Goal: Contribute content: Add original content to the website for others to see

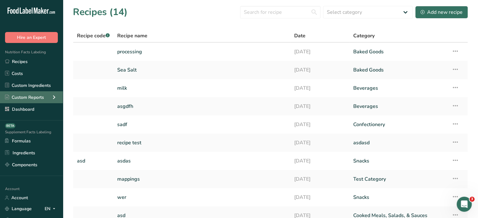
click at [52, 98] on icon at bounding box center [54, 97] width 8 height 11
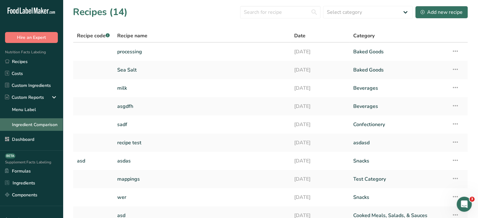
click at [29, 124] on link "Ingredient Comparison" at bounding box center [31, 124] width 63 height 13
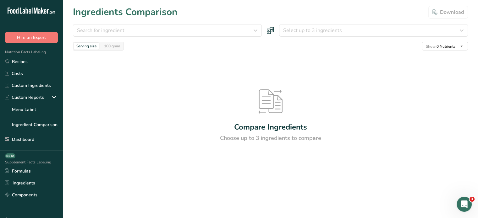
click at [184, 21] on section "Ingredients Comparison Download Search for ingredient Standard Custom No Ingred…" at bounding box center [270, 96] width 415 height 192
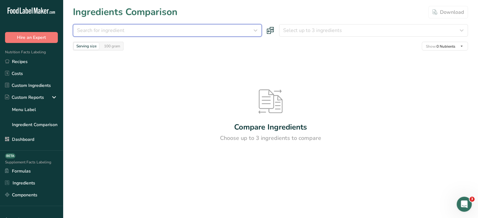
click at [185, 35] on button "Search for ingredient" at bounding box center [167, 30] width 189 height 13
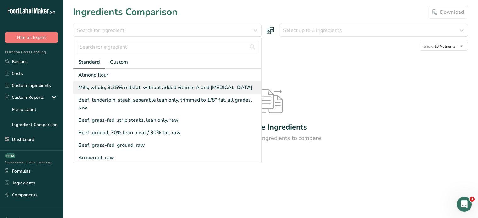
click at [120, 89] on div "Milk, whole, 3.25% milkfat, without added vitamin A and vitamin D" at bounding box center [165, 88] width 174 height 8
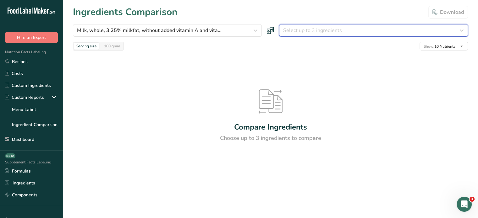
click at [320, 35] on button "Select up to 3 ingredients" at bounding box center [373, 30] width 189 height 13
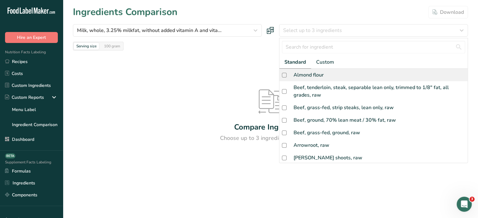
click at [314, 74] on div "Almond flour" at bounding box center [308, 75] width 30 height 8
checkbox input "true"
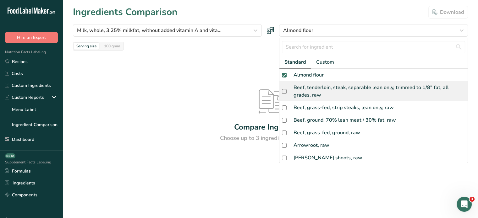
click at [313, 90] on div "Beef, tenderloin, steak, separable lean only, trimmed to 1/8" fat, all grades, …" at bounding box center [378, 91] width 171 height 15
checkbox input "true"
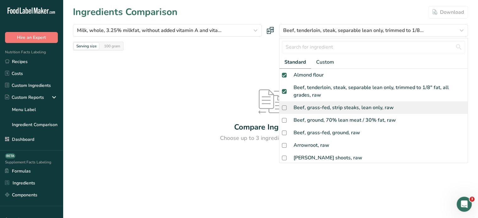
click at [311, 109] on div "Beef, grass-fed, strip steaks, lean only, raw" at bounding box center [343, 108] width 100 height 8
checkbox input "true"
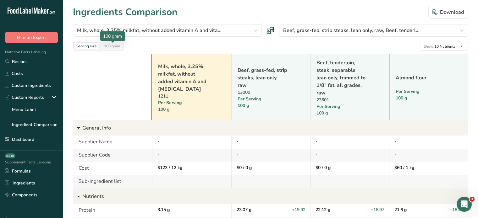
click at [110, 49] on div "100 gram" at bounding box center [111, 46] width 21 height 7
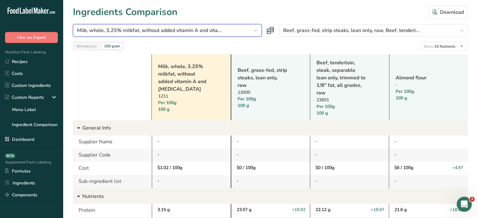
click at [199, 30] on span "Milk, whole, 3.25% milkfat, without added vitamin A and vita..." at bounding box center [149, 31] width 144 height 8
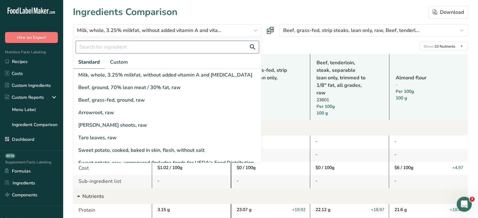
click at [109, 46] on input "text" at bounding box center [167, 47] width 183 height 13
click at [114, 65] on span "Custom" at bounding box center [119, 62] width 18 height 8
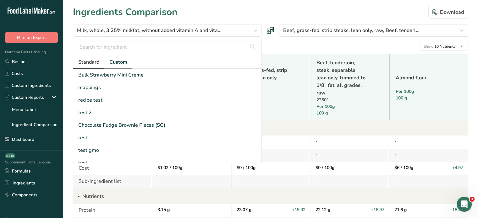
click at [92, 64] on span "Standard" at bounding box center [88, 62] width 21 height 8
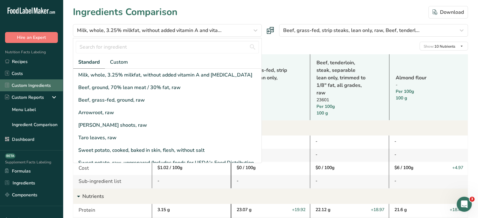
click at [34, 85] on link "Custom Ingredients" at bounding box center [31, 85] width 63 height 12
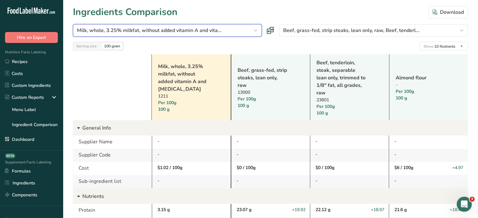
click at [254, 31] on icon "button" at bounding box center [256, 30] width 8 height 11
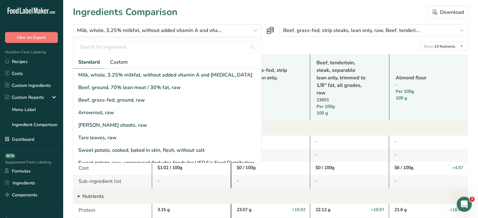
click at [269, 50] on div "Serving size 100 gram Show: 10 Nutrients All Nutrients Standard Components Calo…" at bounding box center [270, 46] width 395 height 9
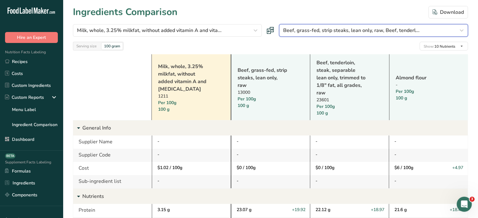
click at [351, 29] on span "Beef, grass-fed, strip steaks, lean only, raw, Beef, tenderl..." at bounding box center [351, 31] width 136 height 8
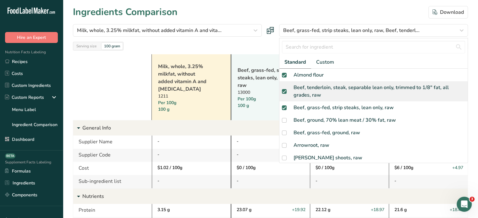
click at [285, 91] on span at bounding box center [284, 91] width 5 height 5
click at [285, 91] on input "checkbox" at bounding box center [284, 92] width 4 height 4
checkbox input "false"
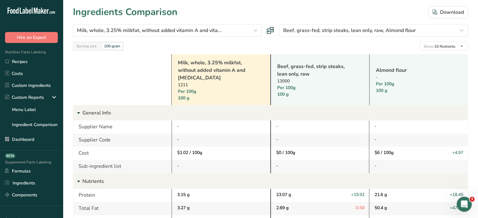
click at [284, 109] on p "General Info" at bounding box center [274, 113] width 385 height 15
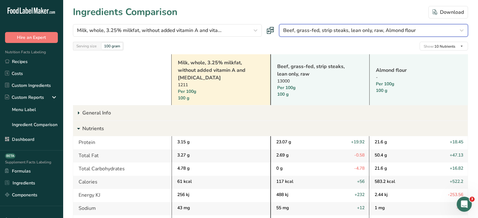
click at [356, 25] on button "Beef, grass-fed, strip steaks, lean only, raw, Almond flour" at bounding box center [373, 30] width 189 height 13
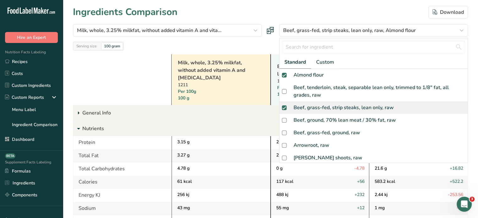
click at [285, 106] on span at bounding box center [284, 108] width 5 height 5
click at [285, 106] on input "checkbox" at bounding box center [284, 108] width 4 height 4
checkbox input "false"
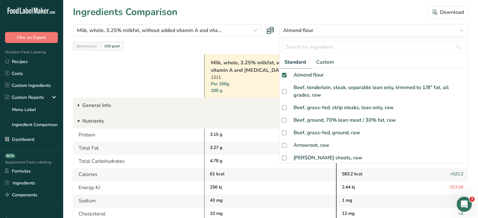
click at [242, 79] on div "1211" at bounding box center [262, 77] width 102 height 7
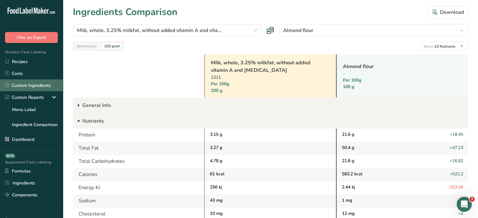
click at [30, 87] on link "Custom Ingredients" at bounding box center [31, 85] width 63 height 12
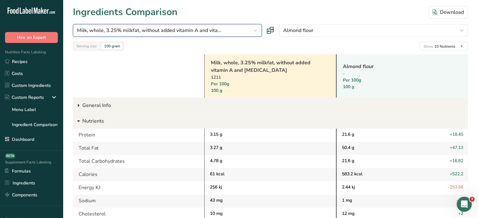
click at [228, 27] on div "Milk, whole, 3.25% milkfat, without added vitamin A and vita..." at bounding box center [165, 31] width 177 height 8
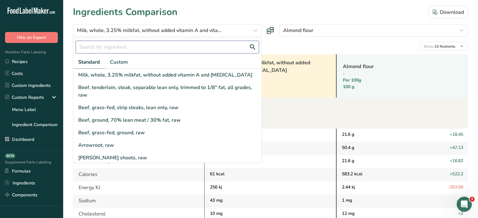
click at [114, 49] on input "text" at bounding box center [167, 47] width 183 height 13
click at [118, 60] on span "Custom" at bounding box center [119, 62] width 18 height 8
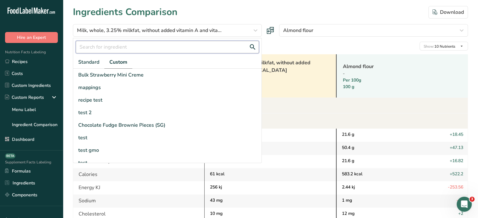
click at [117, 46] on input "text" at bounding box center [167, 47] width 183 height 13
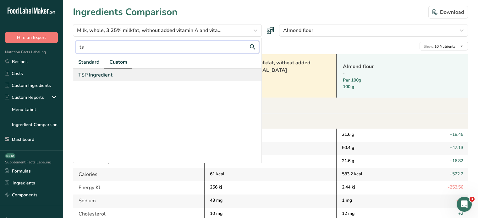
type input "ts"
click at [106, 77] on div "TSP Ingredient" at bounding box center [95, 75] width 34 height 8
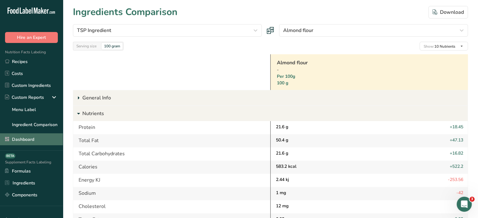
click at [24, 139] on link "Dashboard" at bounding box center [31, 139] width 63 height 12
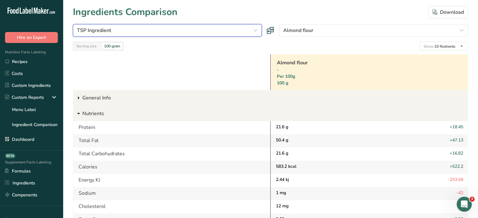
click at [231, 31] on div "TSP Ingredient" at bounding box center [165, 31] width 177 height 8
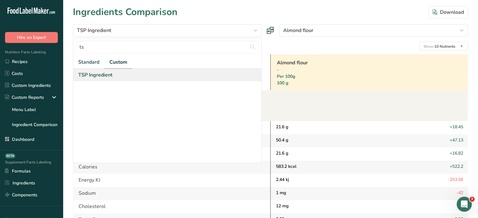
click at [103, 73] on div "TSP Ingredient" at bounding box center [95, 75] width 34 height 8
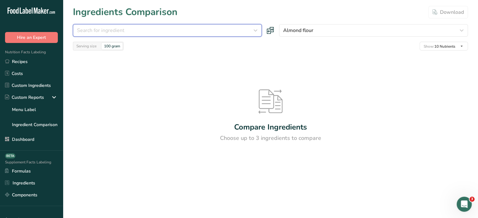
click at [146, 32] on div "Search for ingredient" at bounding box center [165, 31] width 177 height 8
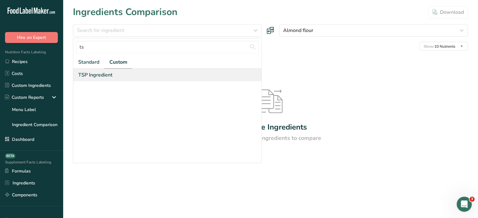
click at [82, 71] on div "TSP Ingredient" at bounding box center [95, 75] width 34 height 8
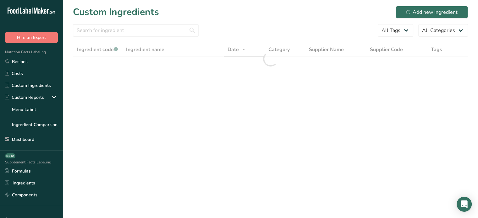
click at [117, 70] on div at bounding box center [270, 59] width 395 height 32
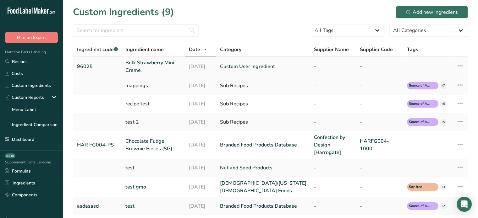
click at [151, 69] on link "Bulk Strawberry Mini Creme" at bounding box center [153, 66] width 56 height 15
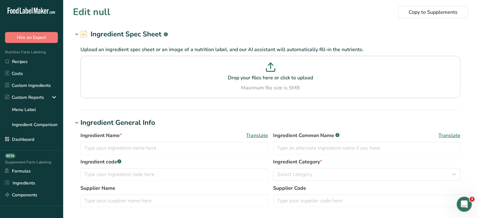
type input "Bulk Strawberry Mini Creme"
type input "96025"
type input "custom 1"
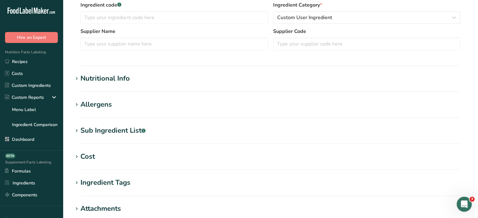
click at [112, 82] on div "Nutritional Info" at bounding box center [104, 78] width 49 height 10
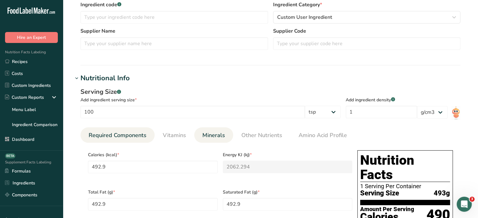
scroll to position [157, 0]
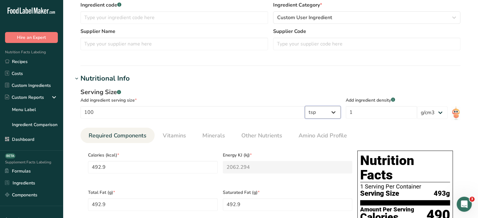
click at [337, 112] on select "g kg mg mcg lb oz l mL fl oz tbsp tsp cup qt gallon" at bounding box center [323, 112] width 36 height 13
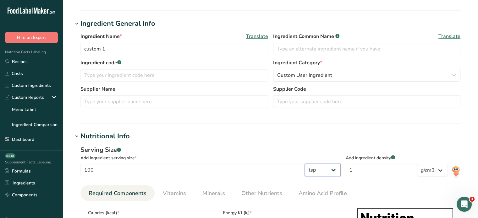
scroll to position [0, 0]
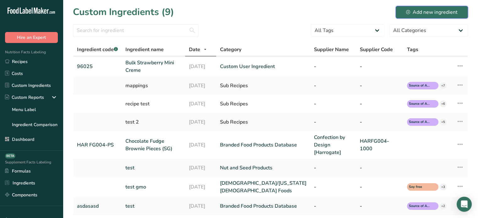
click at [413, 11] on div "Add new ingredient" at bounding box center [432, 12] width 52 height 8
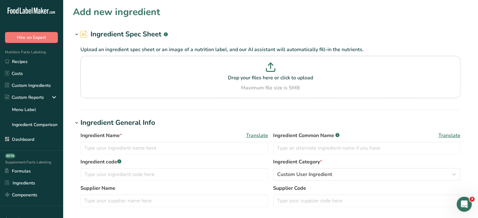
click at [121, 156] on div "Ingredient Name * Translate Ingredient Common Name .a-a{fill:#347362;}.b-a{fill…" at bounding box center [270, 145] width 380 height 26
click at [121, 149] on input "text" at bounding box center [173, 148] width 187 height 13
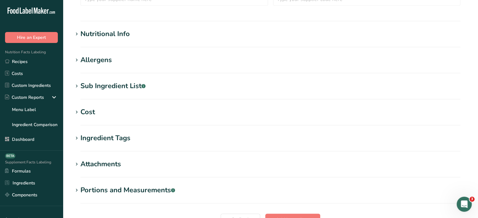
scroll to position [220, 0]
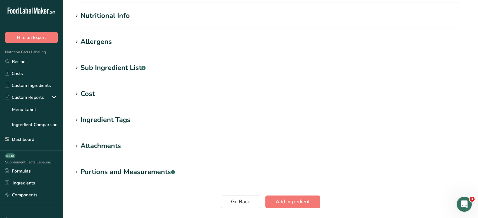
type input "TSP Ingredient"
click at [105, 4] on section "Add new ingredient Ingredient Spec Sheet .a-a{fill:#347362;}.b-a{fill:#fff;} Up…" at bounding box center [270, 10] width 415 height 461
click at [105, 11] on div "Nutritional Info" at bounding box center [104, 16] width 49 height 10
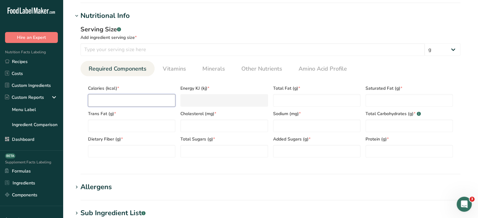
click at [142, 98] on input "number" at bounding box center [131, 100] width 87 height 13
type input "1"
type KJ "4.2"
type input "12"
type KJ "50.2"
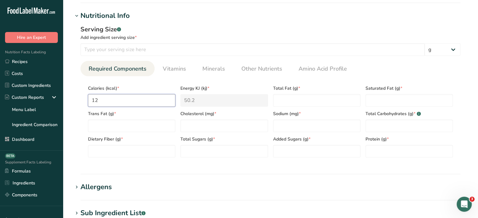
type input "123"
type KJ "514.6"
type input "123"
click at [293, 102] on Fat "number" at bounding box center [316, 100] width 87 height 13
type Fat "123"
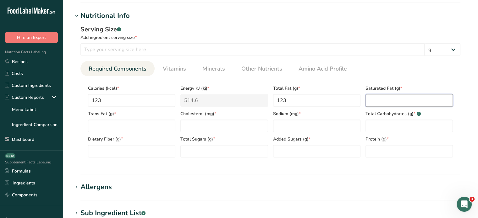
click at [407, 98] on Fat "number" at bounding box center [408, 100] width 87 height 13
type Fat "123"
click at [398, 128] on Carbohydrates "number" at bounding box center [408, 126] width 87 height 13
type Carbohydrates "123"
click at [306, 136] on span "Added Sugars (g) *" at bounding box center [316, 139] width 87 height 7
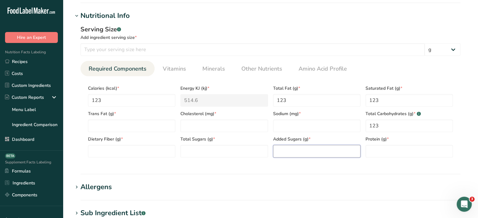
click at [319, 153] on Sugars "number" at bounding box center [316, 151] width 87 height 13
type Sugars "123"
click at [306, 130] on input "number" at bounding box center [316, 126] width 87 height 13
type input "123"
click at [398, 148] on input "number" at bounding box center [408, 151] width 87 height 13
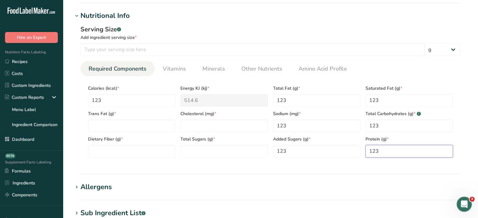
type input "123"
click at [209, 143] on div "Total Sugars (g) *" at bounding box center [224, 144] width 92 height 25
click at [199, 149] on Sugars "number" at bounding box center [223, 151] width 87 height 13
type Sugars "123"
click at [205, 113] on span "Cholesterol (mg) *" at bounding box center [223, 114] width 87 height 7
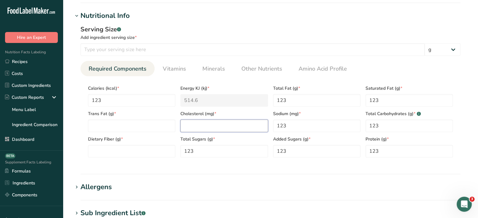
click at [202, 124] on input "number" at bounding box center [223, 126] width 87 height 13
type input "123"
click at [120, 128] on Fat "number" at bounding box center [131, 126] width 87 height 13
type Fat "123"
click at [111, 156] on Fiber "number" at bounding box center [131, 151] width 87 height 13
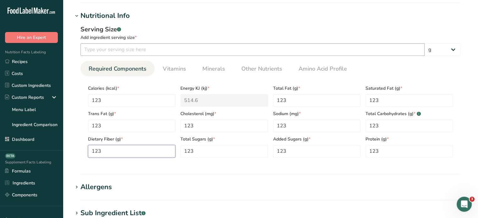
type Fiber "123"
click at [127, 49] on input "number" at bounding box center [252, 49] width 344 height 13
type input "100"
click at [445, 55] on select "g kg mg mcg lb oz l mL fl oz tbsp tsp cup qt gallon" at bounding box center [442, 49] width 36 height 13
select select "20"
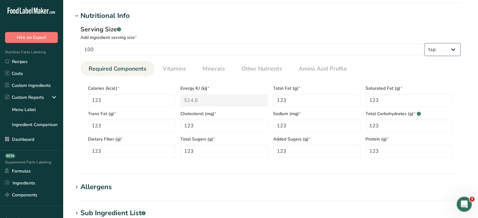
click at [424, 43] on select "g kg mg mcg lb oz l mL fl oz tbsp tsp cup qt gallon" at bounding box center [442, 49] width 36 height 13
select select "22"
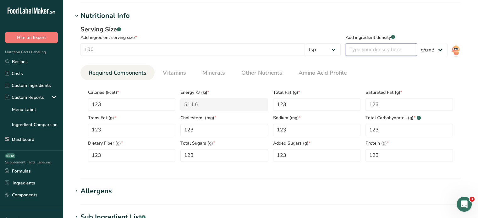
click at [384, 49] on input "number" at bounding box center [380, 49] width 71 height 13
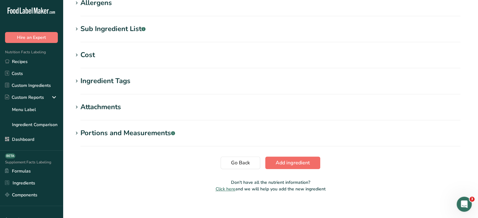
type input "1"
click at [289, 167] on button "Add ingredient" at bounding box center [292, 163] width 55 height 13
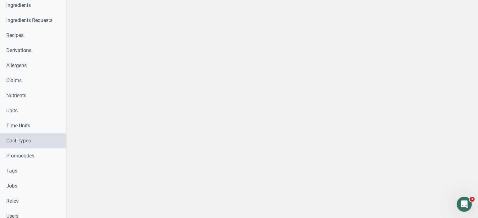
scroll to position [200, 0]
click at [175, 125] on div at bounding box center [272, 88] width 411 height 576
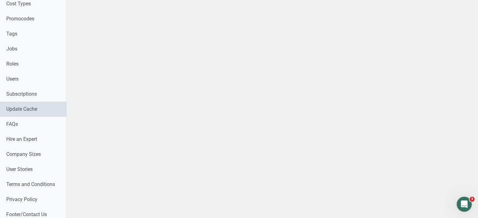
click at [31, 111] on link "Update Cache" at bounding box center [33, 109] width 66 height 15
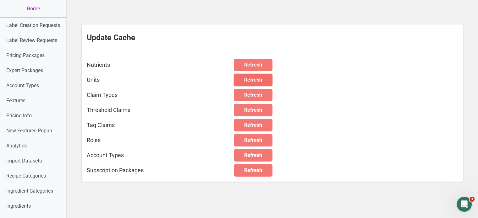
click at [266, 81] on button "Refresh" at bounding box center [253, 80] width 39 height 13
click at [253, 171] on span "Refresh" at bounding box center [253, 171] width 18 height 8
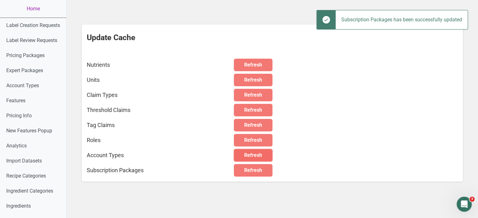
click at [256, 156] on span "Refresh" at bounding box center [253, 156] width 18 height 8
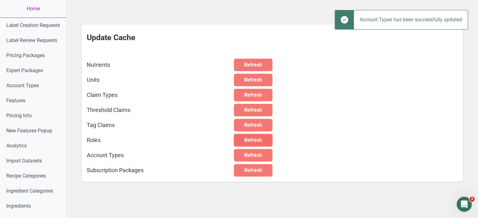
click at [253, 139] on span "Refresh" at bounding box center [253, 141] width 18 height 8
